Goal: Task Accomplishment & Management: Complete application form

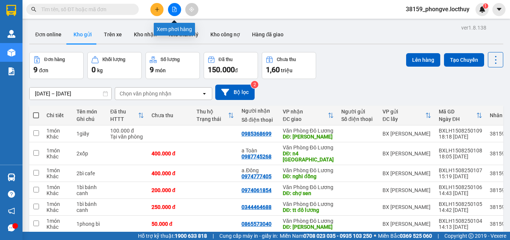
click at [174, 8] on icon "file-add" at bounding box center [174, 9] width 5 height 5
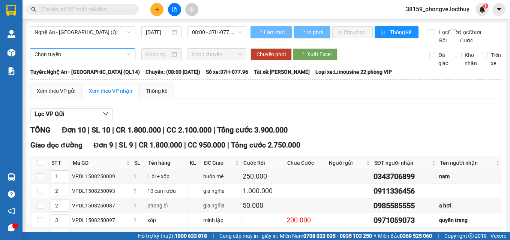
click at [99, 32] on span "Nghệ An - [GEOGRAPHIC_DATA] (QL14)" at bounding box center [82, 32] width 96 height 11
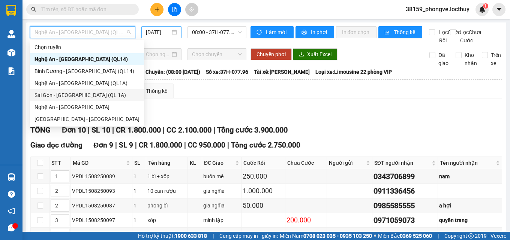
drag, startPoint x: 68, startPoint y: 94, endPoint x: 154, endPoint y: 33, distance: 105.8
click at [68, 93] on div "Sài Gòn - [GEOGRAPHIC_DATA] (QL 1A)" at bounding box center [86, 95] width 105 height 8
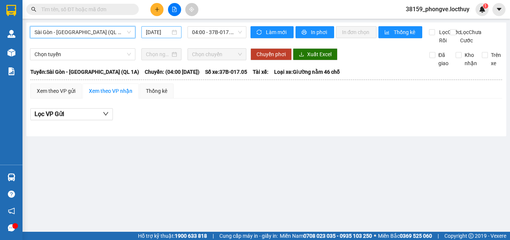
click at [155, 34] on input "[DATE]" at bounding box center [158, 32] width 25 height 8
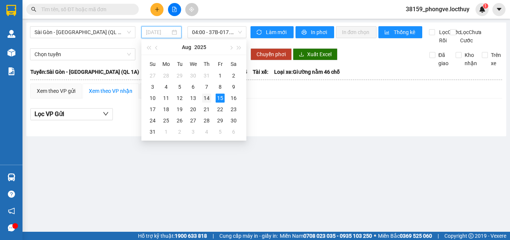
click at [206, 98] on div "14" at bounding box center [206, 98] width 9 height 9
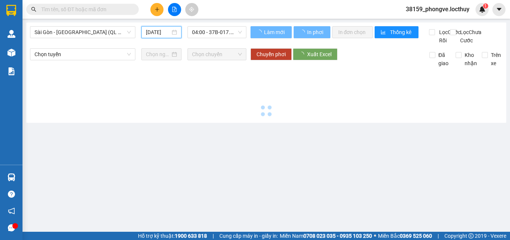
type input "[DATE]"
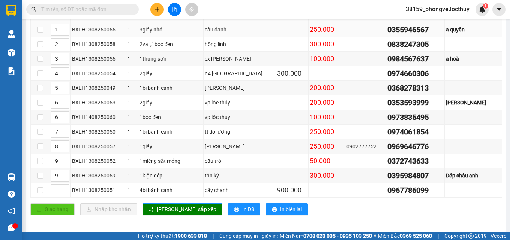
scroll to position [150, 0]
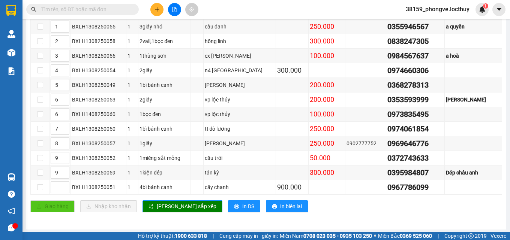
click at [114, 8] on input "text" at bounding box center [85, 9] width 88 height 8
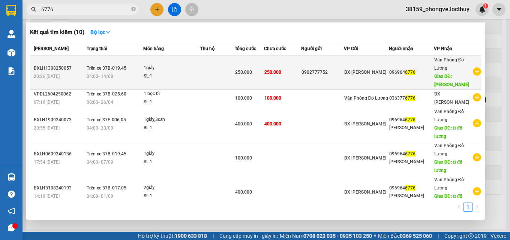
type input "6776"
click at [120, 70] on span "Trên xe 37B-019.45" at bounding box center [107, 68] width 40 height 5
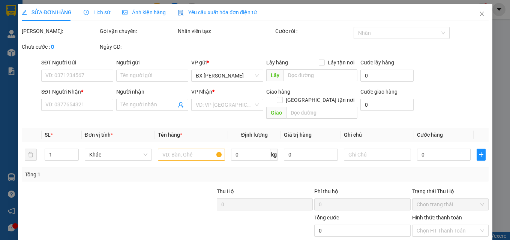
type input "0902777752"
type input "0969646776"
type input "[PERSON_NAME]"
type input "250.000"
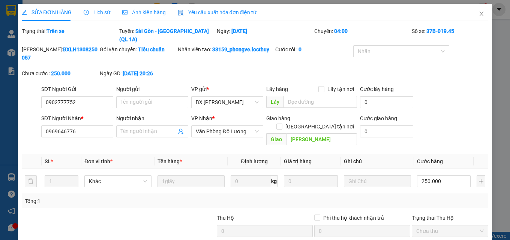
click at [153, 13] on span "Ảnh kiện hàng" at bounding box center [143, 12] width 43 height 6
